Goal: Transaction & Acquisition: Obtain resource

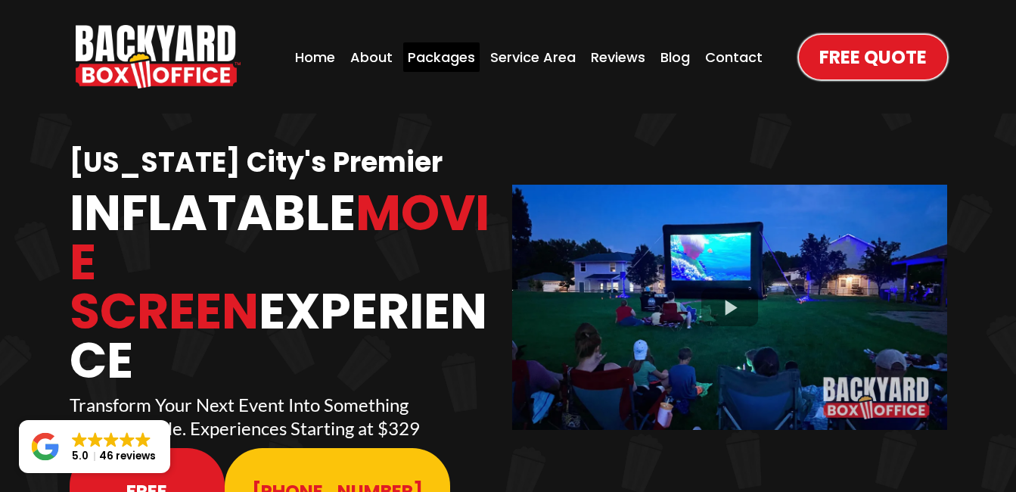
click at [441, 54] on div "Packages" at bounding box center [441, 57] width 76 height 30
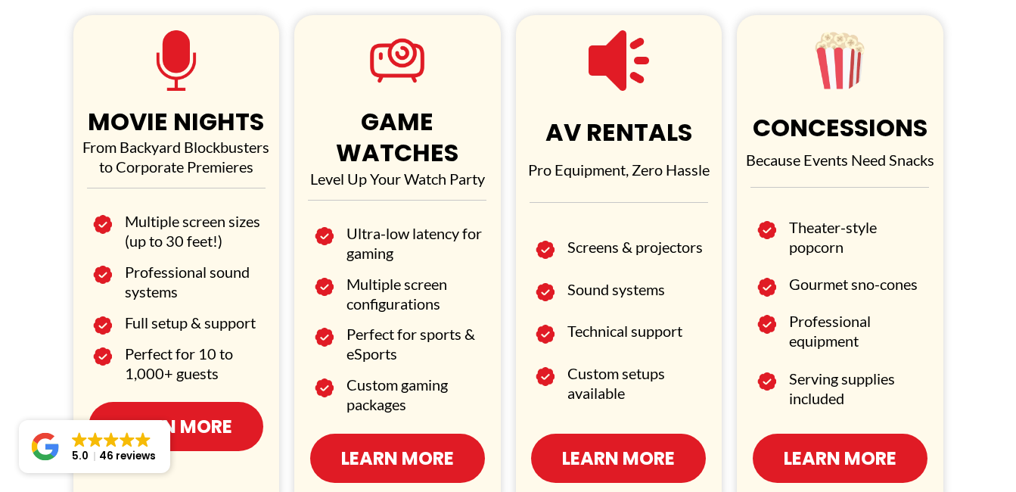
scroll to position [938, 0]
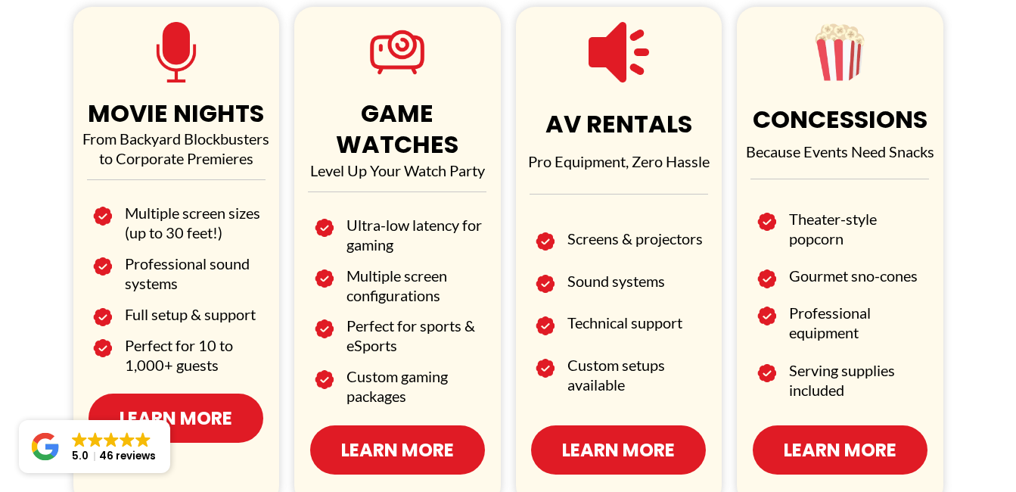
click at [612, 437] on span "Learn More" at bounding box center [618, 450] width 113 height 26
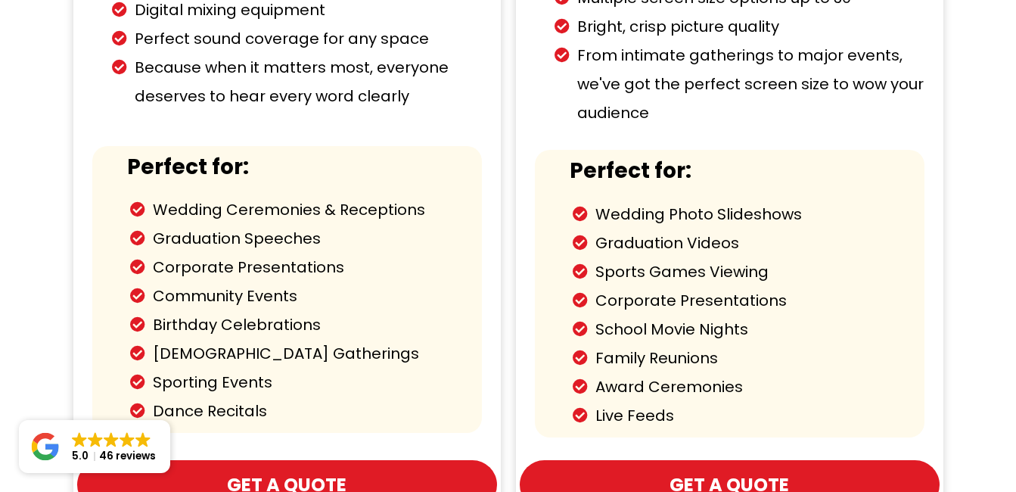
scroll to position [1292, 0]
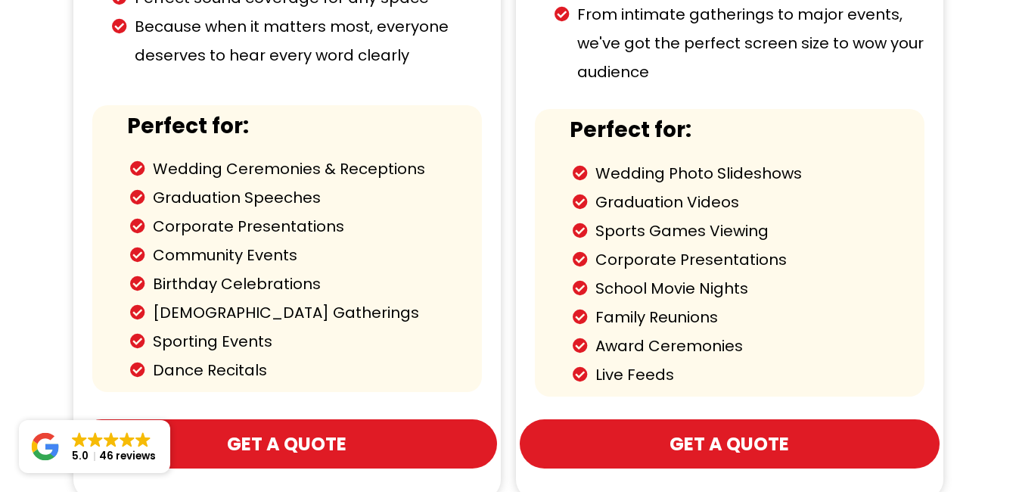
click at [729, 431] on span "Get a Quote" at bounding box center [730, 444] width 120 height 26
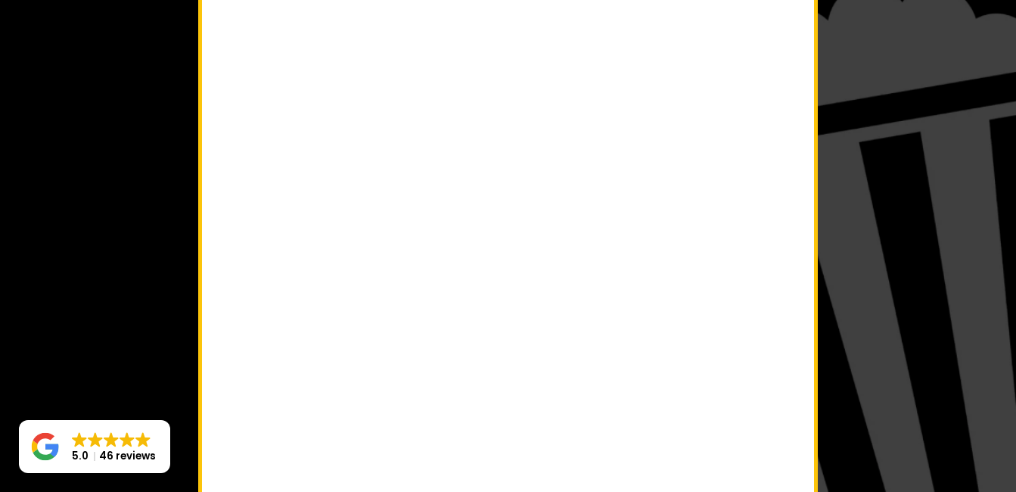
scroll to position [268, 0]
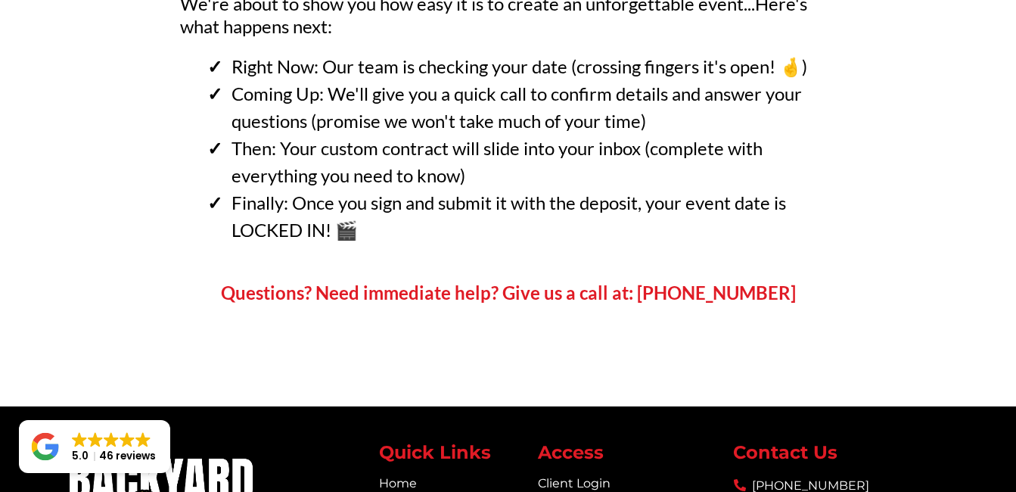
scroll to position [303, 0]
